Goal: Use online tool/utility: Utilize a website feature to perform a specific function

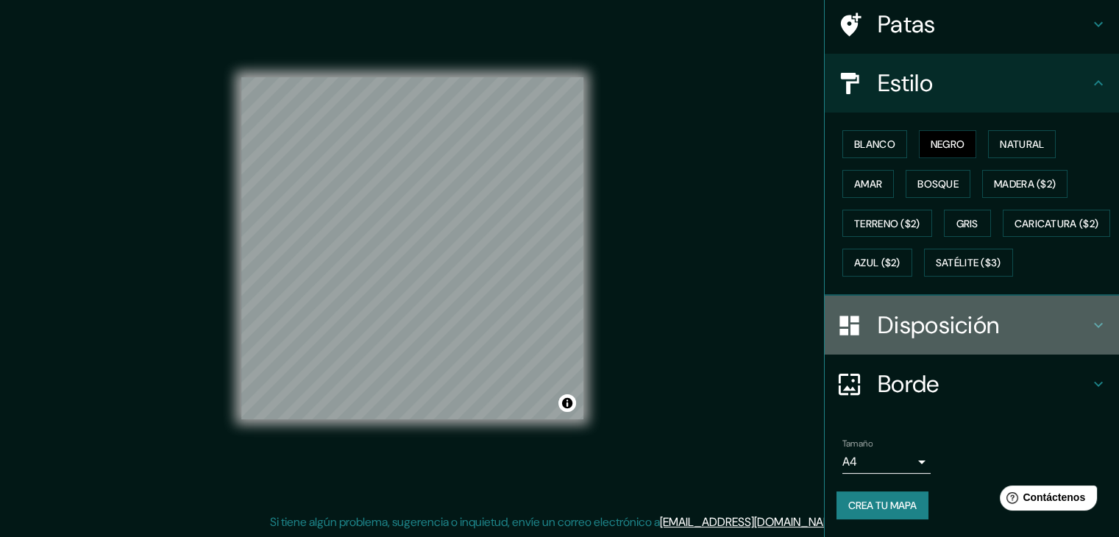
click at [973, 310] on font "Disposición" at bounding box center [938, 325] width 121 height 31
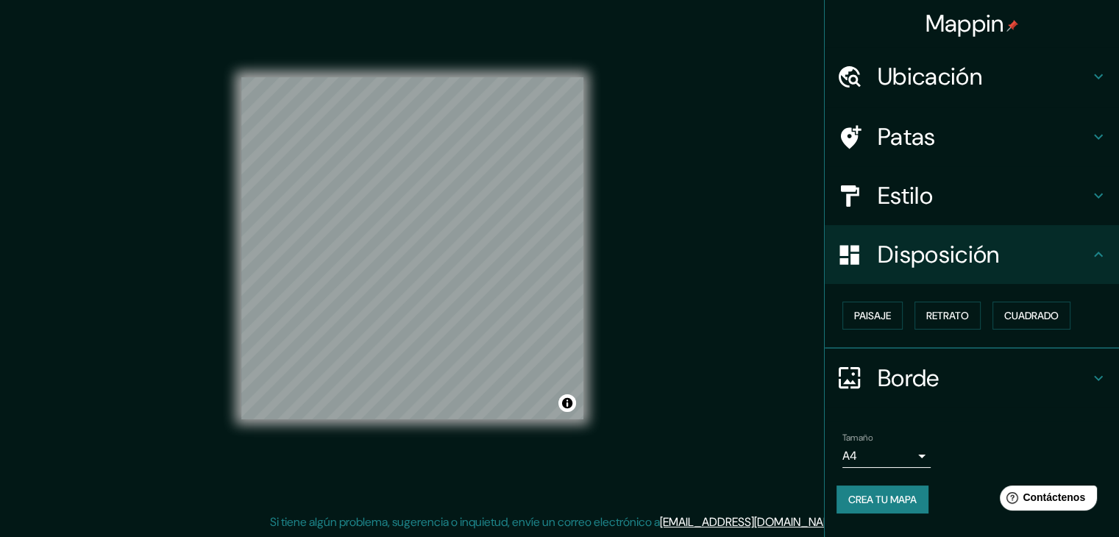
click at [963, 71] on font "Ubicación" at bounding box center [930, 76] width 105 height 31
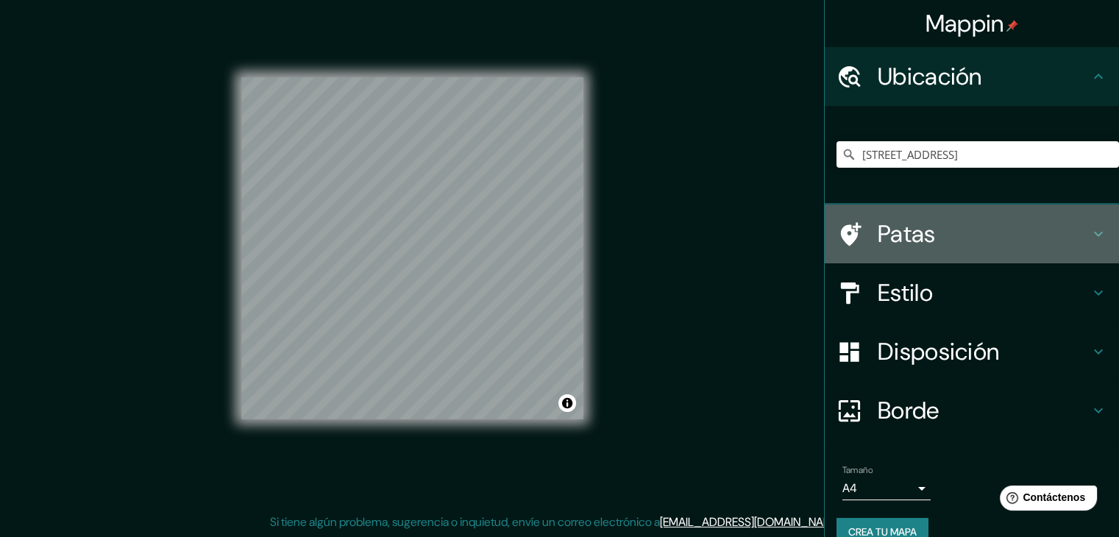
click at [922, 233] on font "Patas" at bounding box center [907, 234] width 58 height 31
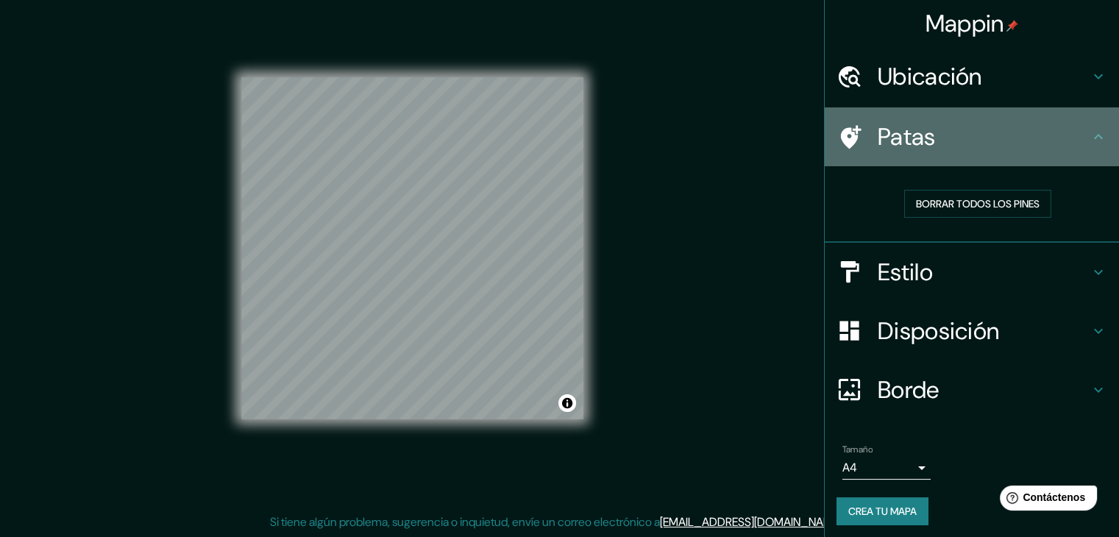
click at [1079, 147] on div "Patas" at bounding box center [972, 136] width 294 height 59
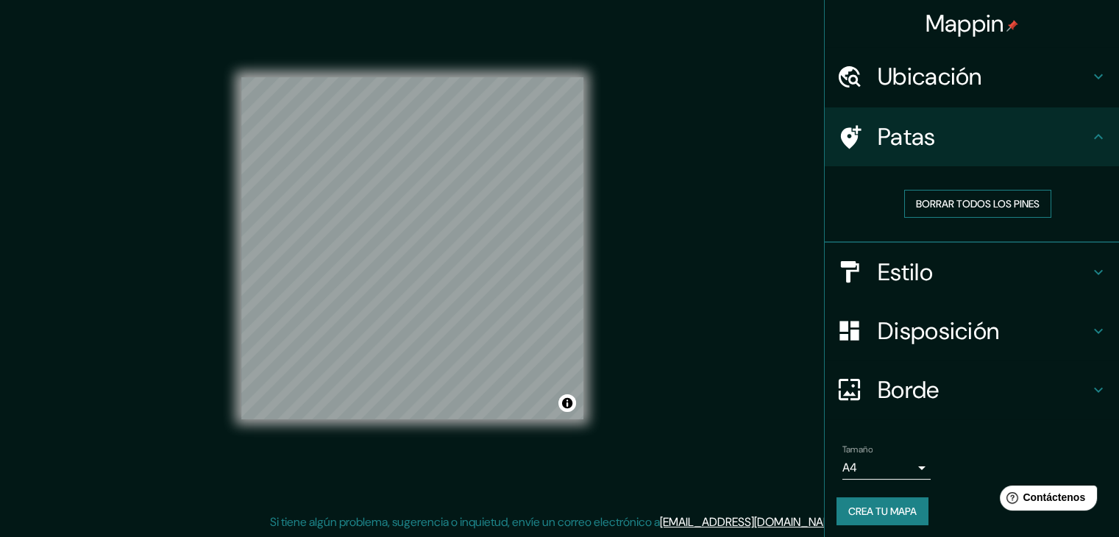
drag, startPoint x: 992, startPoint y: 215, endPoint x: 993, endPoint y: 204, distance: 11.1
click at [991, 212] on button "Borrar todos los pines" at bounding box center [977, 204] width 147 height 28
click at [993, 203] on font "Borrar todos los pines" at bounding box center [978, 203] width 124 height 13
click at [853, 135] on div at bounding box center [857, 137] width 41 height 26
click at [891, 272] on font "Estilo" at bounding box center [905, 272] width 55 height 31
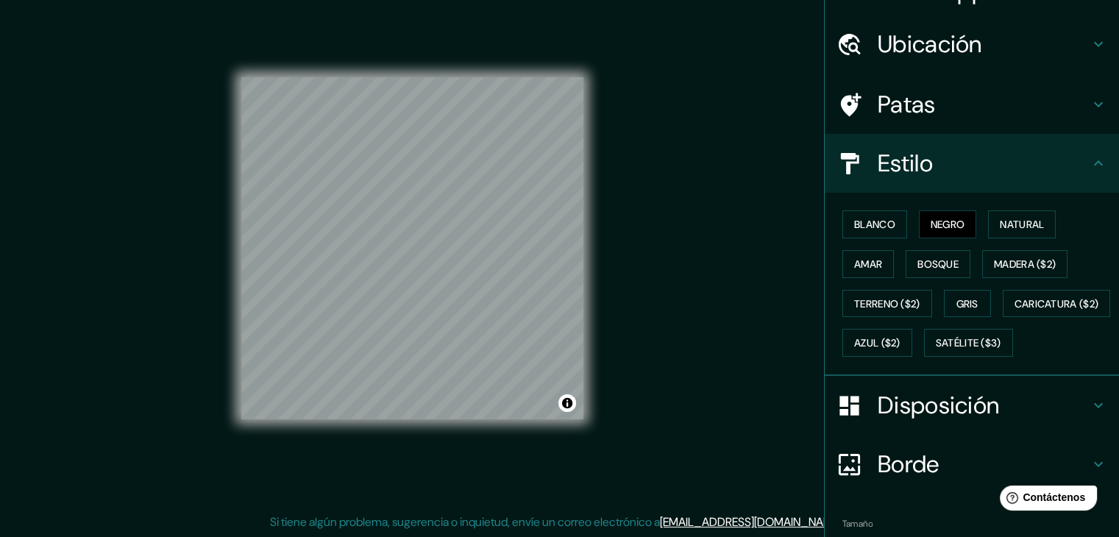
scroll to position [74, 0]
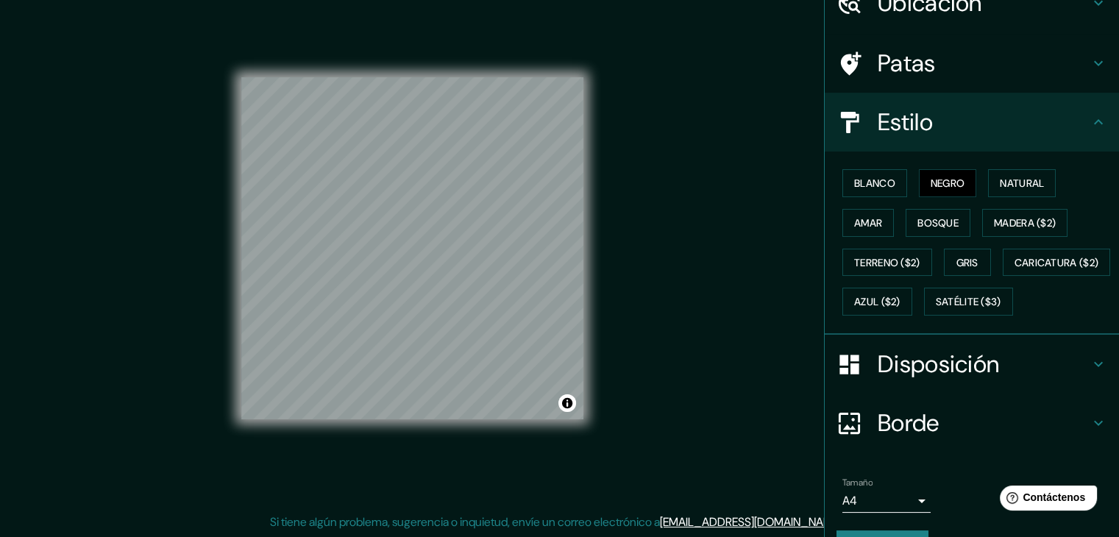
click at [961, 380] on font "Disposición" at bounding box center [938, 364] width 121 height 31
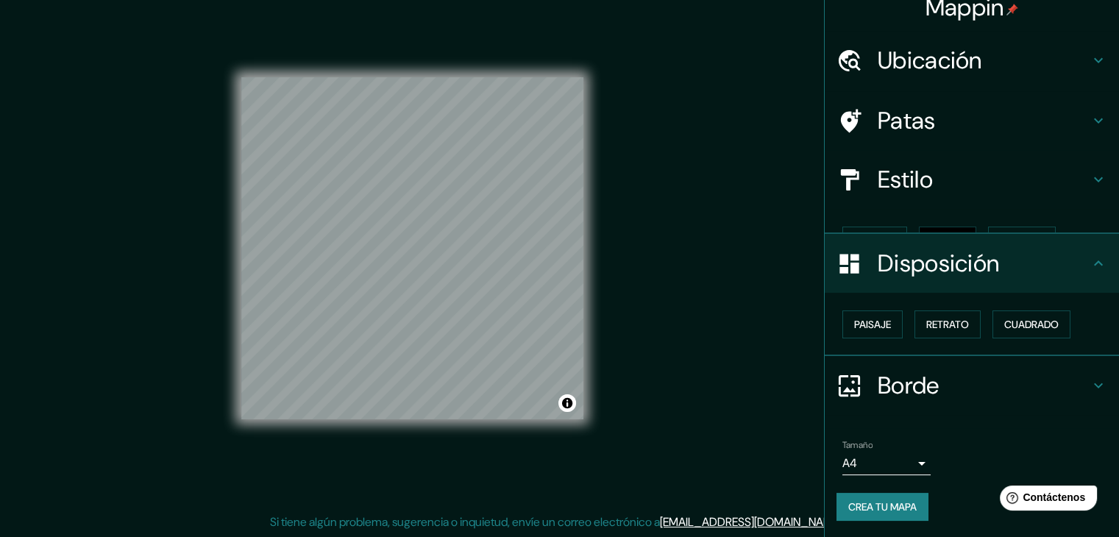
scroll to position [0, 0]
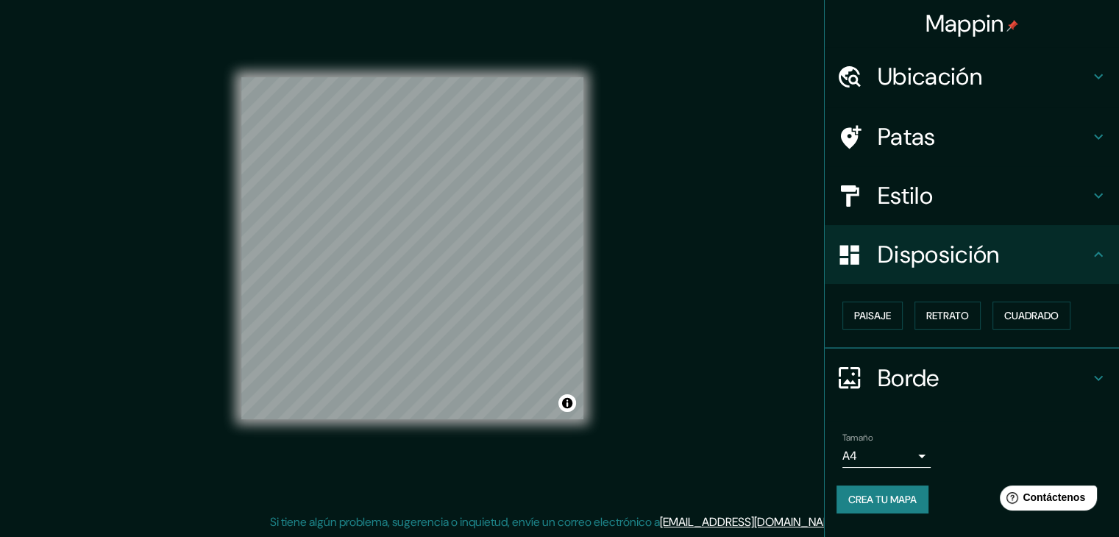
click at [919, 126] on font "Patas" at bounding box center [907, 136] width 58 height 31
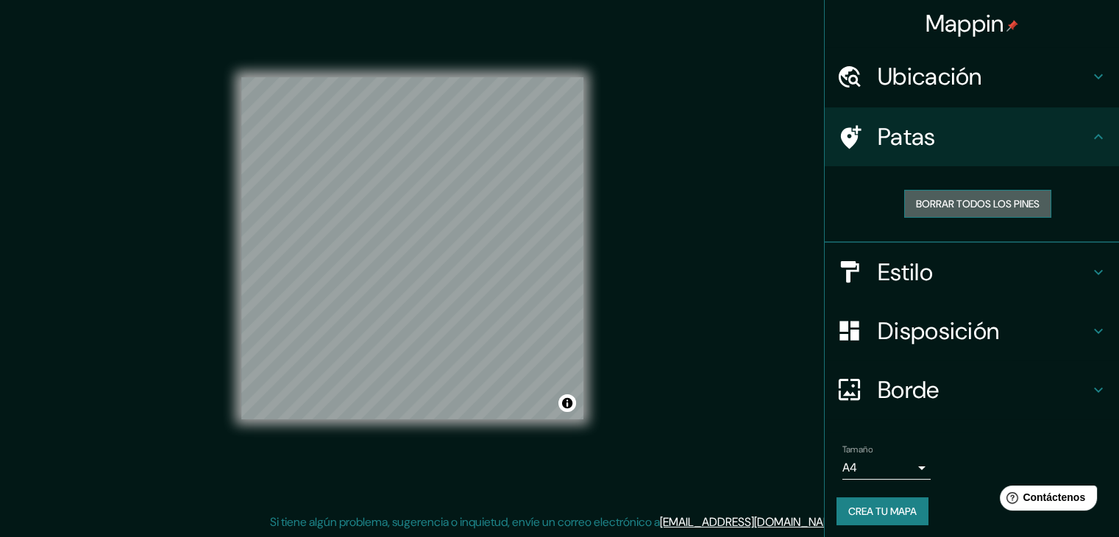
click at [954, 196] on font "Borrar todos los pines" at bounding box center [978, 203] width 124 height 19
click at [965, 204] on font "Borrar todos los pines" at bounding box center [978, 203] width 124 height 13
click at [1090, 135] on icon at bounding box center [1099, 137] width 18 height 18
click at [1083, 89] on div "Ubicación" at bounding box center [972, 76] width 294 height 59
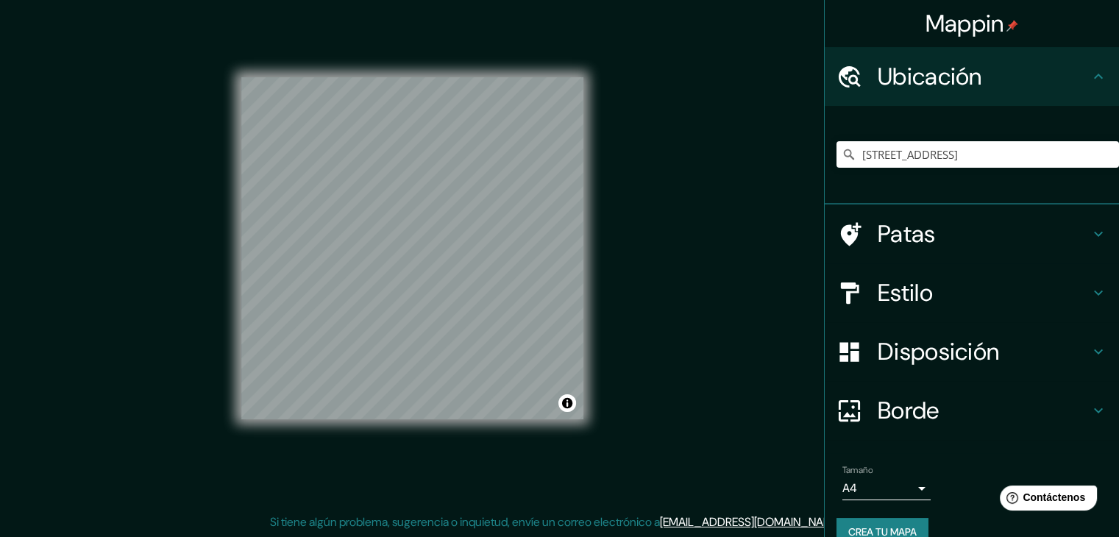
click at [1036, 232] on h4 "Patas" at bounding box center [984, 233] width 212 height 29
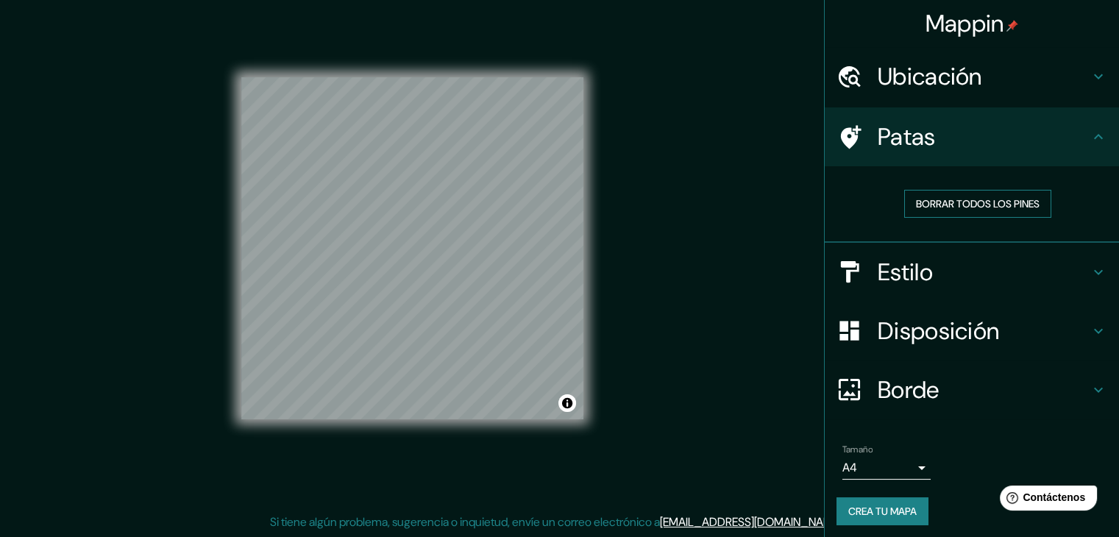
click at [937, 205] on font "Borrar todos los pines" at bounding box center [978, 203] width 124 height 13
click at [888, 277] on font "Estilo" at bounding box center [905, 272] width 55 height 31
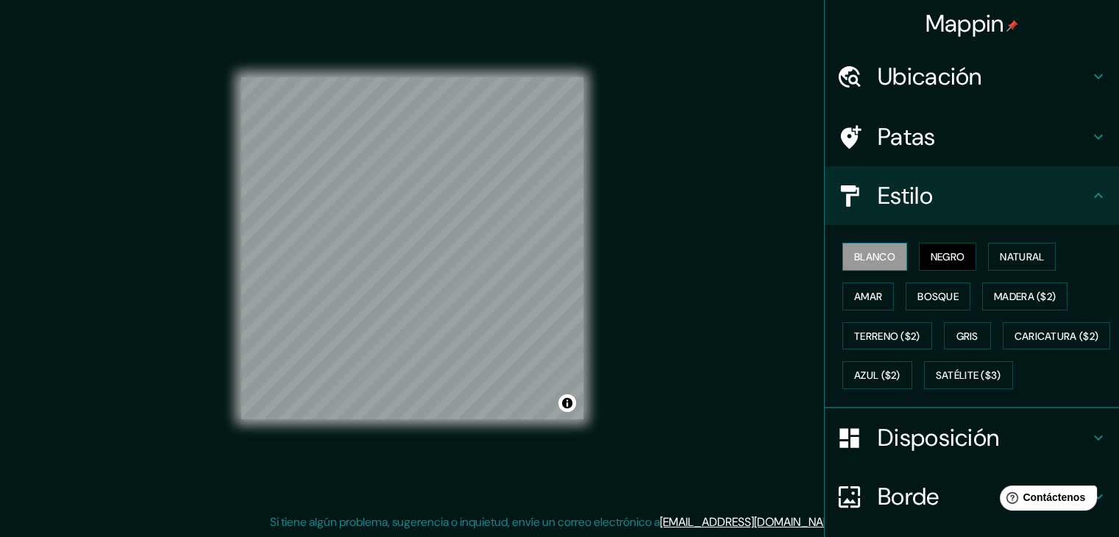
click at [854, 256] on font "Blanco" at bounding box center [874, 256] width 41 height 13
click at [1024, 251] on font "Natural" at bounding box center [1022, 256] width 44 height 13
click at [858, 256] on font "Blanco" at bounding box center [874, 256] width 41 height 13
click at [943, 255] on font "Negro" at bounding box center [948, 256] width 35 height 13
click at [891, 255] on button "Blanco" at bounding box center [875, 257] width 65 height 28
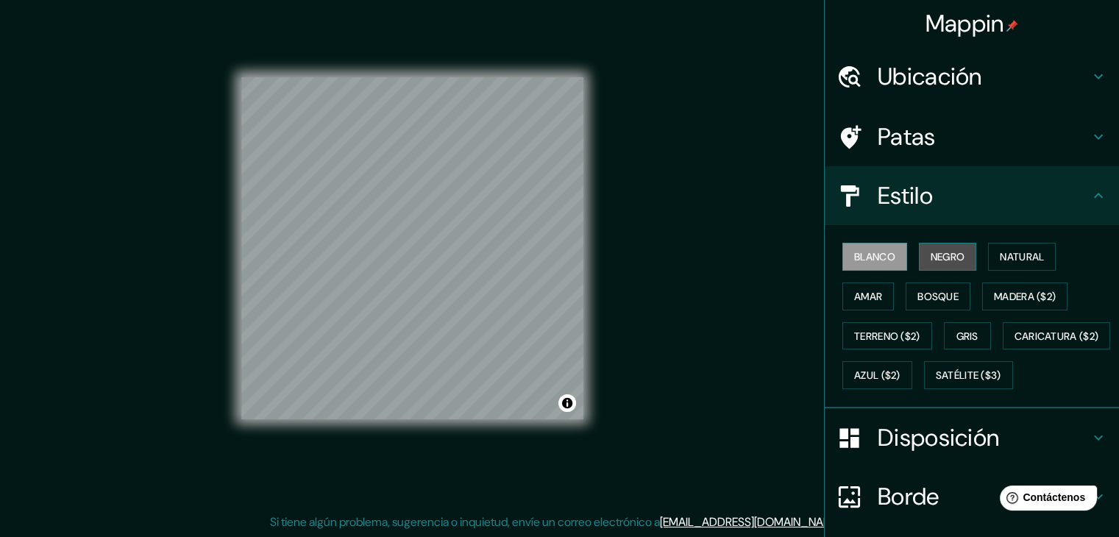
click at [932, 261] on font "Negro" at bounding box center [948, 256] width 35 height 13
click at [865, 261] on font "Blanco" at bounding box center [874, 256] width 41 height 13
click at [901, 259] on div "Blanco Negro Natural Amar Bosque Madera ($2) Terreno ($2) Gris Caricatura ($2) …" at bounding box center [978, 316] width 283 height 158
click at [931, 252] on font "Negro" at bounding box center [948, 256] width 35 height 13
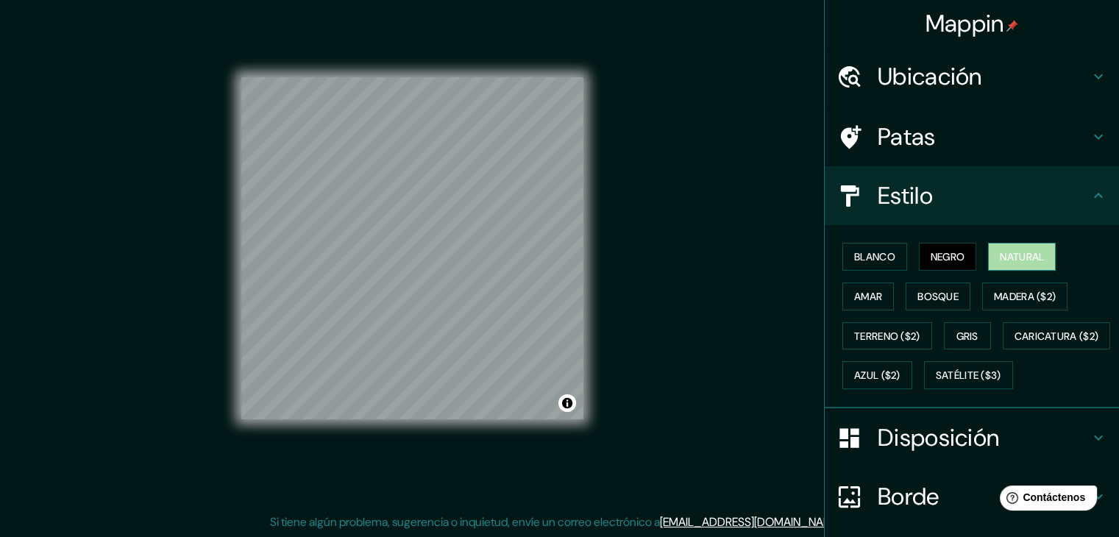
click at [1003, 250] on font "Natural" at bounding box center [1022, 256] width 44 height 13
click at [907, 251] on div "Blanco Negro Natural Amar Bosque Madera ($2) Terreno ($2) Gris Caricatura ($2) …" at bounding box center [978, 316] width 283 height 158
click at [943, 250] on font "Negro" at bounding box center [948, 256] width 35 height 13
click at [843, 257] on button "Blanco" at bounding box center [875, 257] width 65 height 28
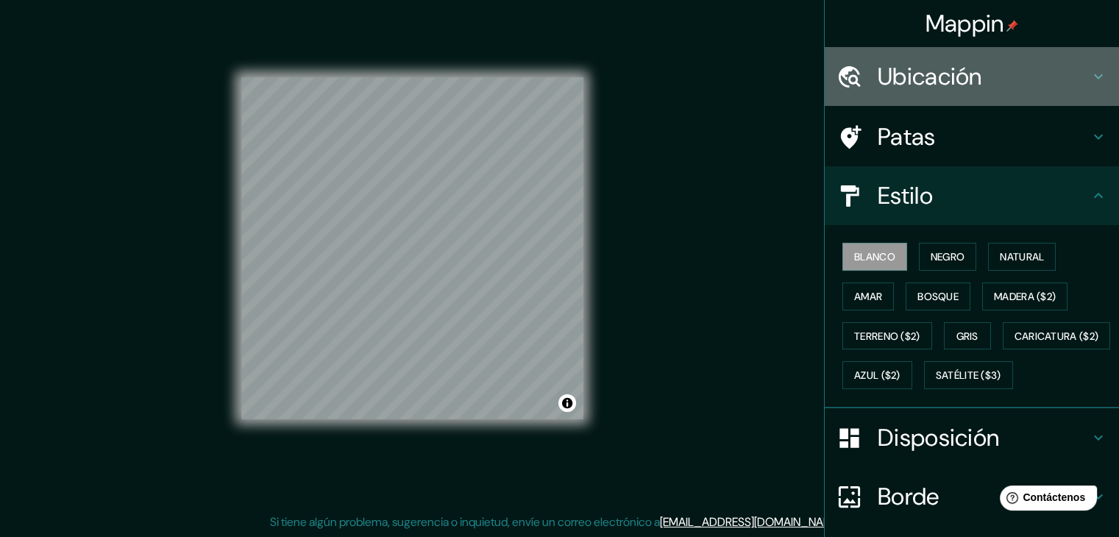
click at [1011, 88] on h4 "Ubicación" at bounding box center [984, 76] width 212 height 29
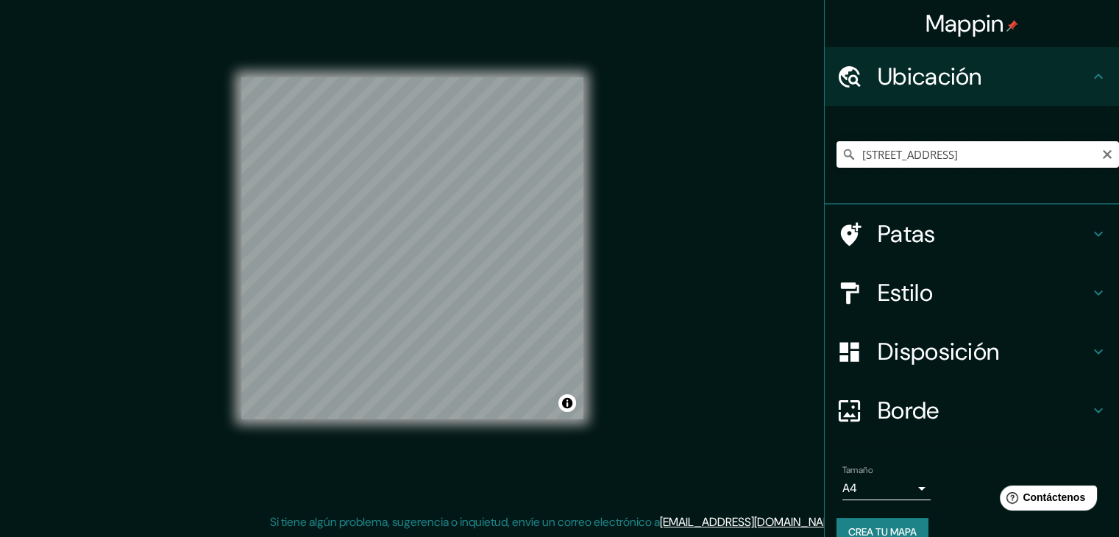
click at [1056, 148] on input "[STREET_ADDRESS]" at bounding box center [978, 154] width 283 height 26
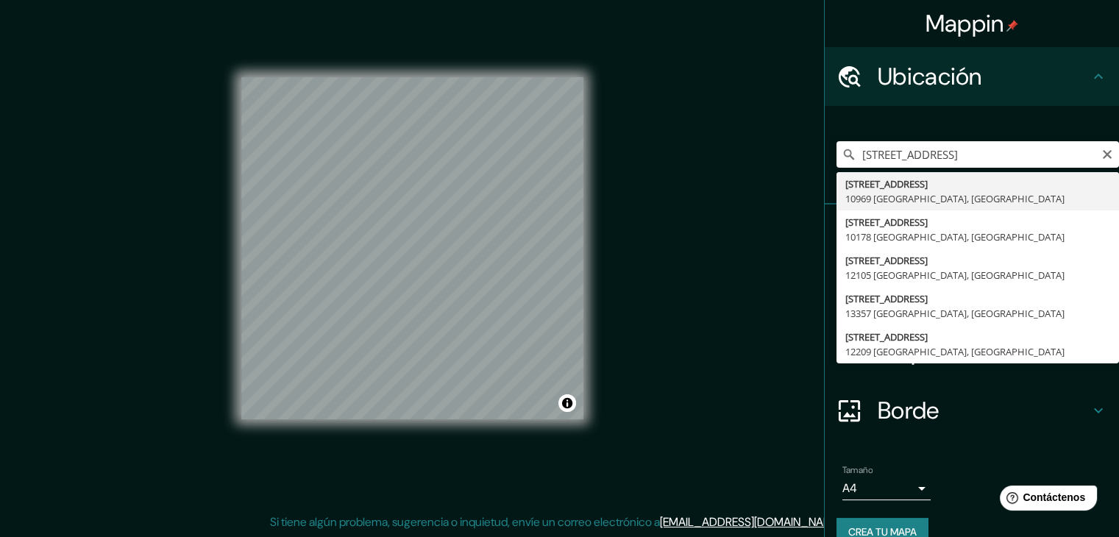
type input "[STREET_ADDRESS]"
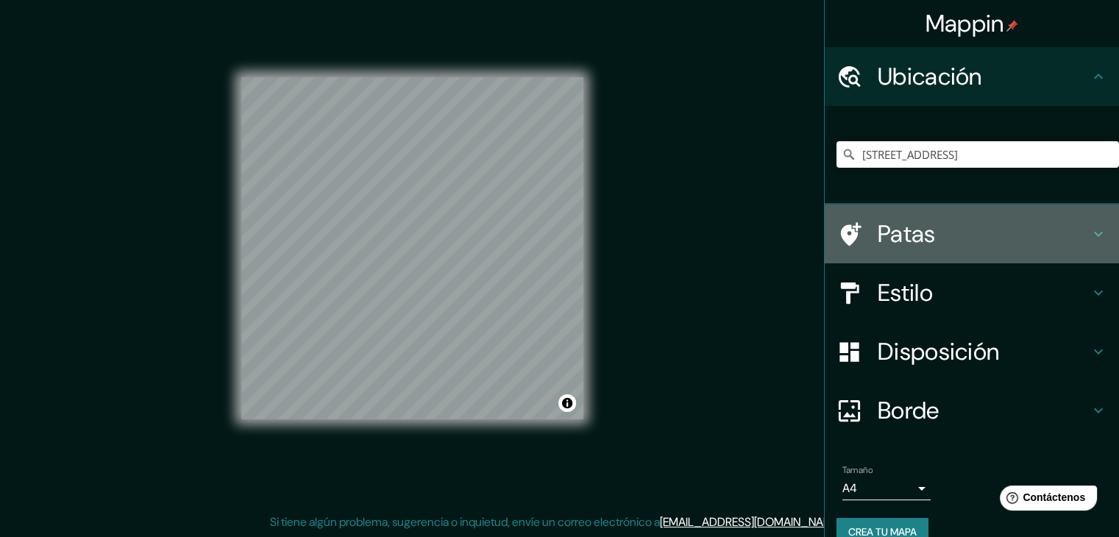
click at [1004, 222] on h4 "Patas" at bounding box center [984, 233] width 212 height 29
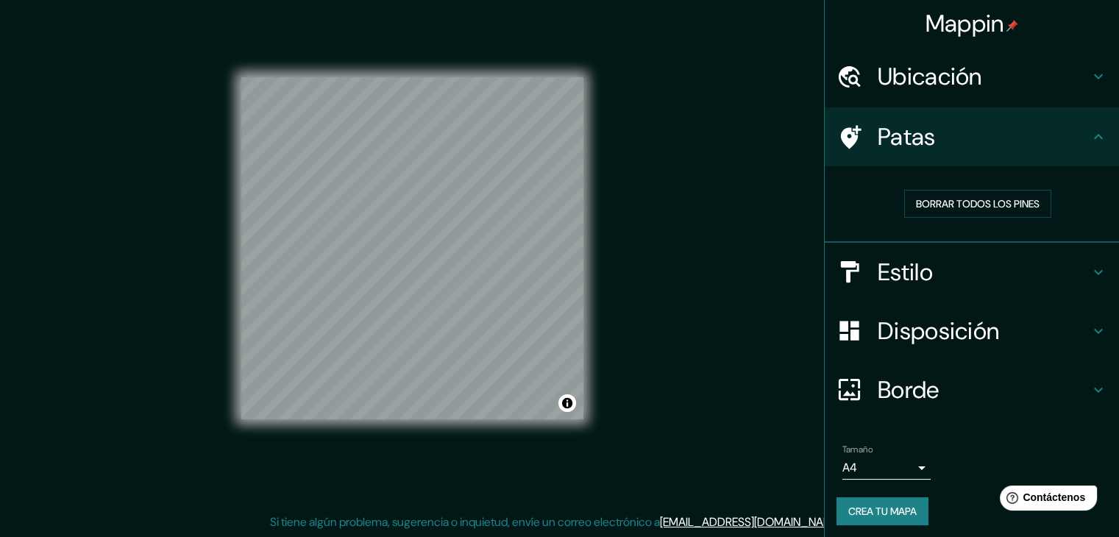
click at [964, 251] on div "Estilo" at bounding box center [972, 272] width 294 height 59
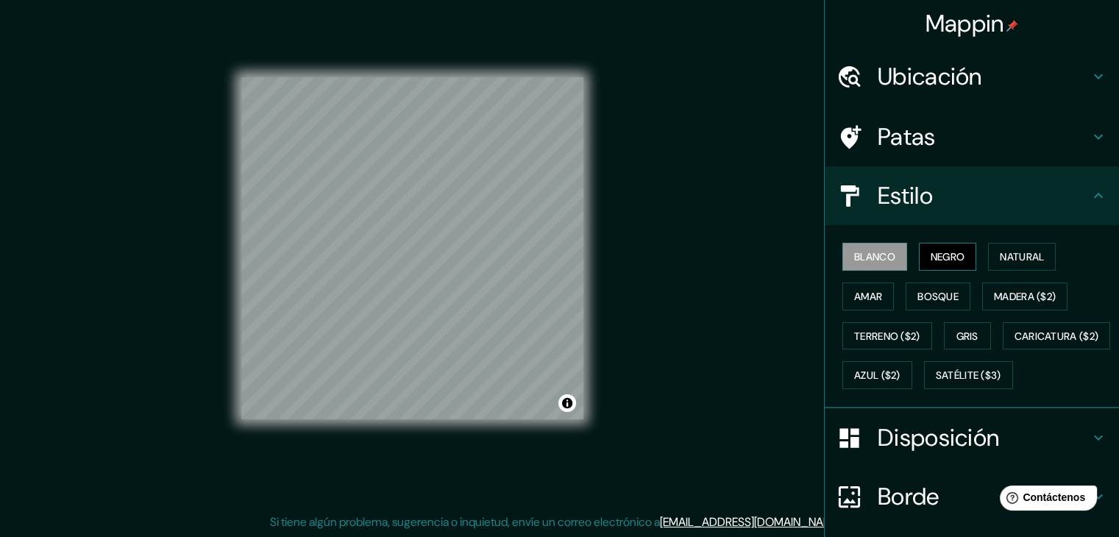
click at [933, 254] on font "Negro" at bounding box center [948, 256] width 35 height 13
click at [862, 250] on font "Blanco" at bounding box center [874, 256] width 41 height 13
click at [931, 255] on font "Negro" at bounding box center [948, 256] width 35 height 13
click at [1007, 258] on font "Natural" at bounding box center [1022, 256] width 44 height 13
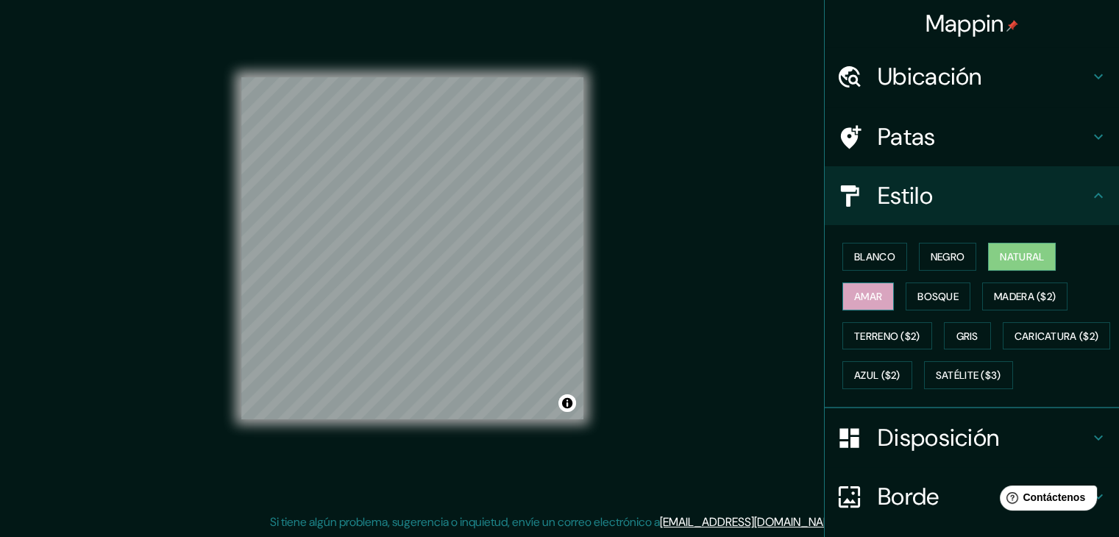
click at [846, 283] on button "Amar" at bounding box center [869, 297] width 52 height 28
click at [919, 290] on font "Bosque" at bounding box center [938, 296] width 41 height 13
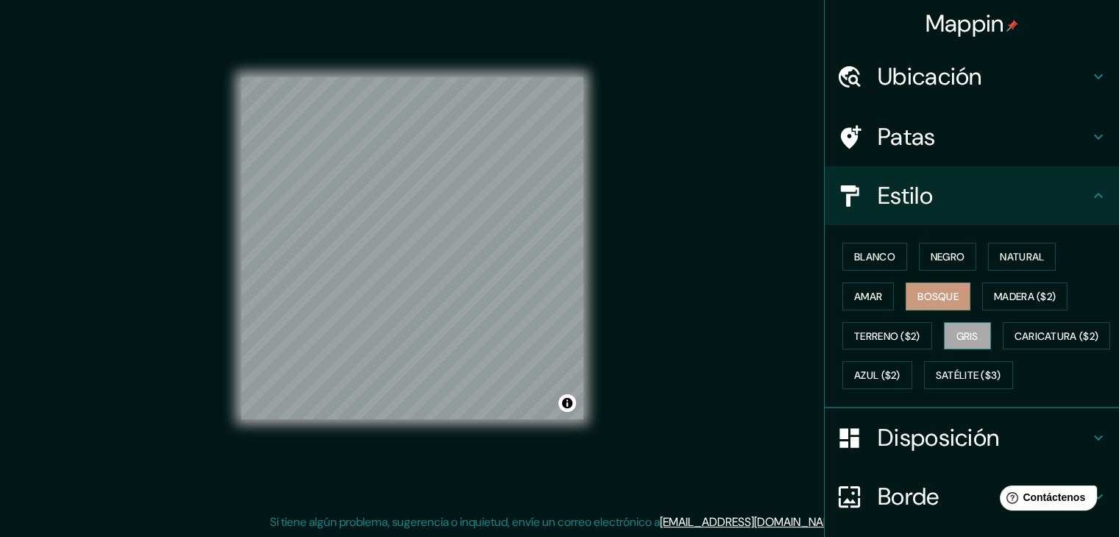
click at [944, 331] on button "Gris" at bounding box center [967, 336] width 47 height 28
click at [721, 230] on div "Mappin [GEOGRAPHIC_DATA][STREET_ADDRESS][GEOGRAPHIC_DATA] Patas Estilo Blanco N…" at bounding box center [559, 260] width 1119 height 554
